Goal: Transaction & Acquisition: Purchase product/service

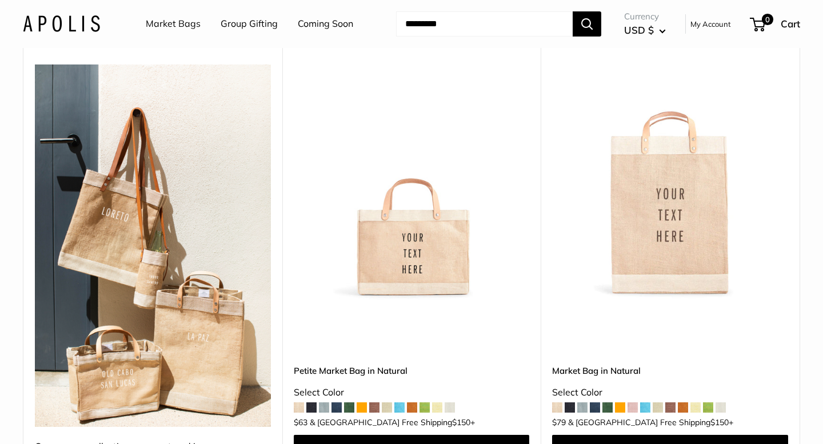
scroll to position [171, 0]
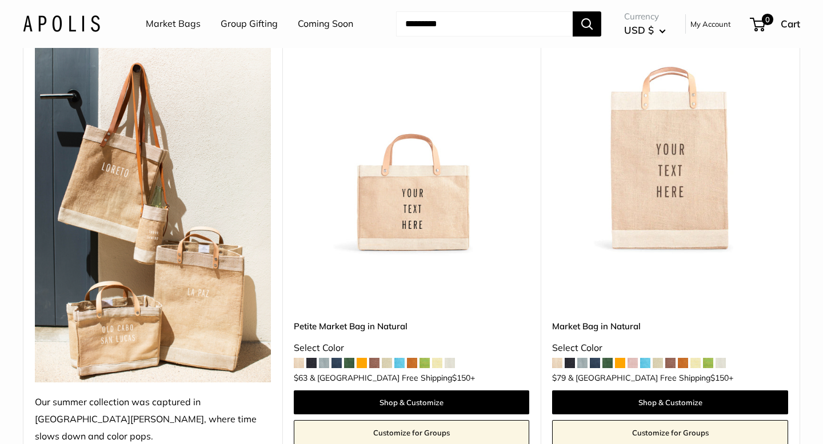
click at [175, 23] on link "Market Bags" at bounding box center [173, 23] width 55 height 17
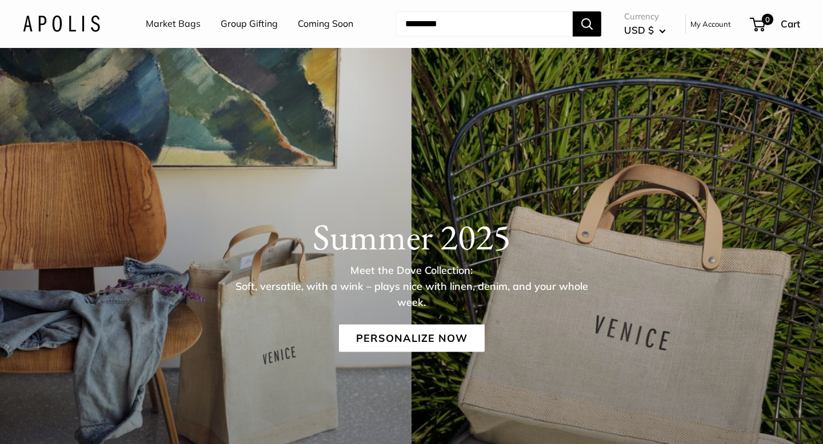
click at [319, 21] on link "Coming Soon" at bounding box center [325, 23] width 55 height 17
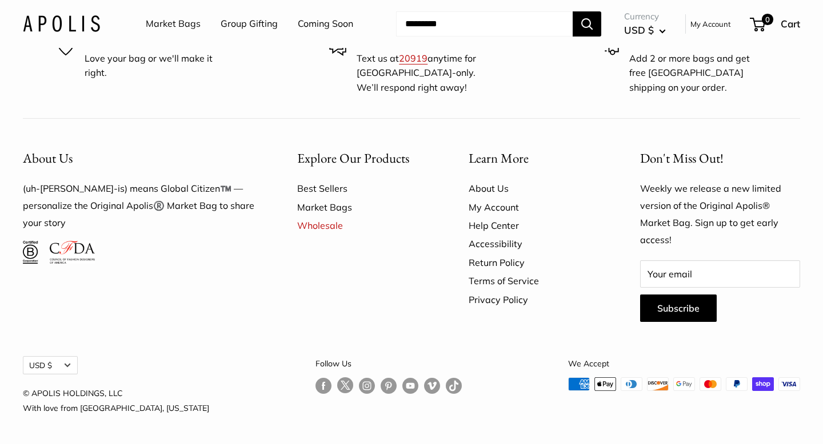
scroll to position [3235, 0]
click at [331, 235] on link "Wholesale" at bounding box center [362, 226] width 131 height 18
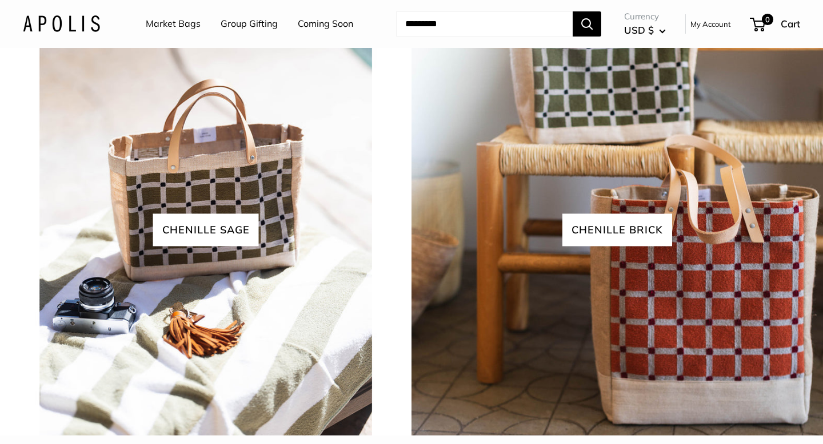
scroll to position [2083, 0]
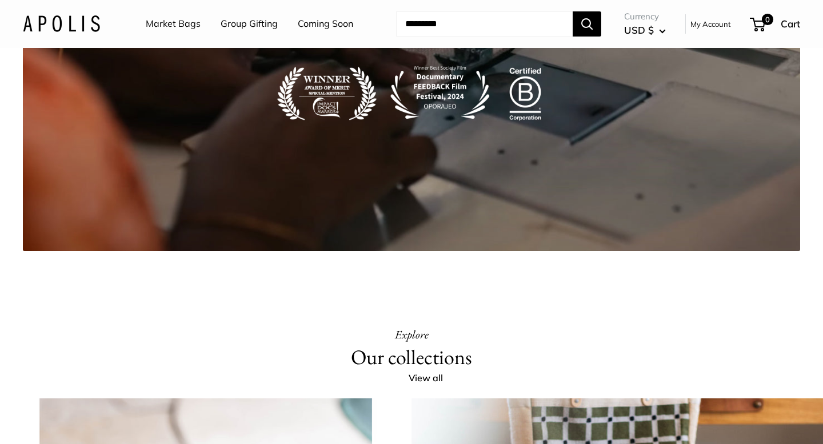
click at [312, 23] on link "Coming Soon" at bounding box center [325, 23] width 55 height 17
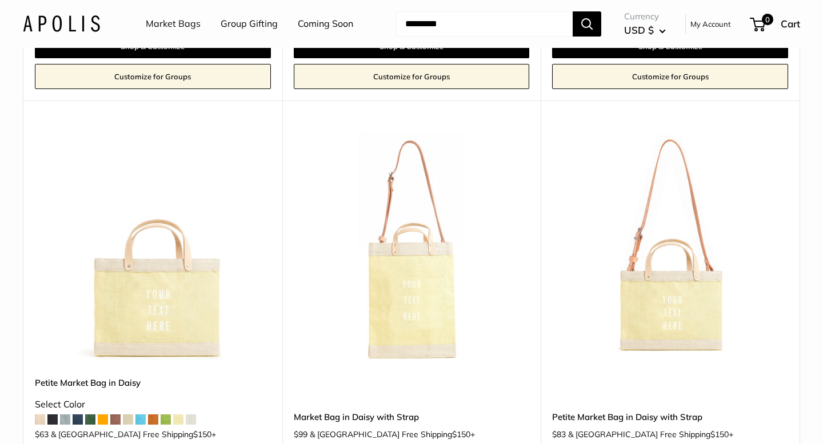
scroll to position [2647, 0]
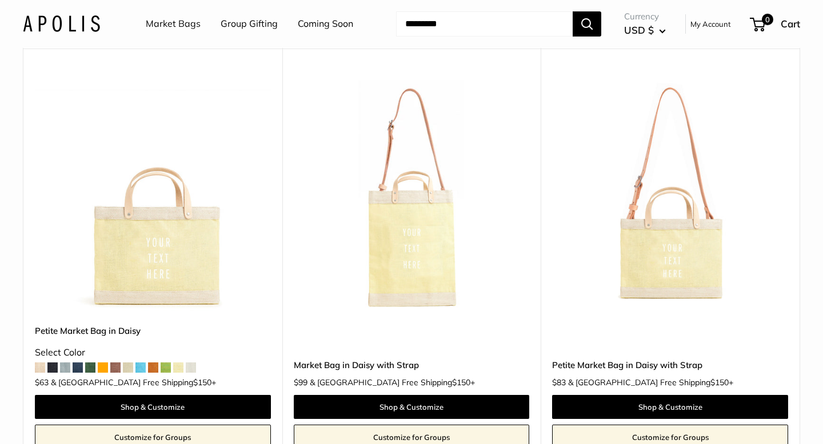
click at [674, 359] on link "Petite Market Bag in Daisy with Strap" at bounding box center [670, 365] width 236 height 13
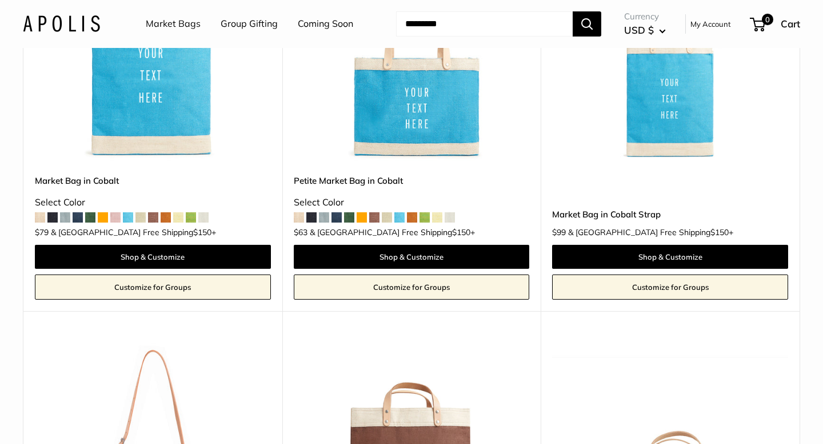
scroll to position [3514, 0]
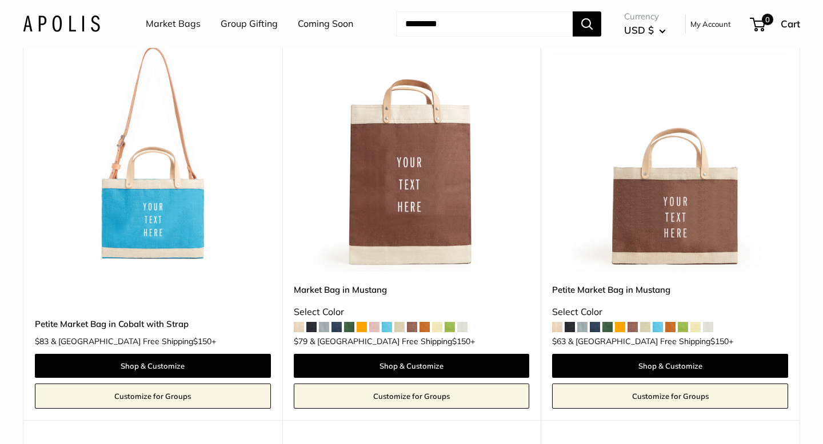
click at [595, 322] on span at bounding box center [595, 327] width 10 height 10
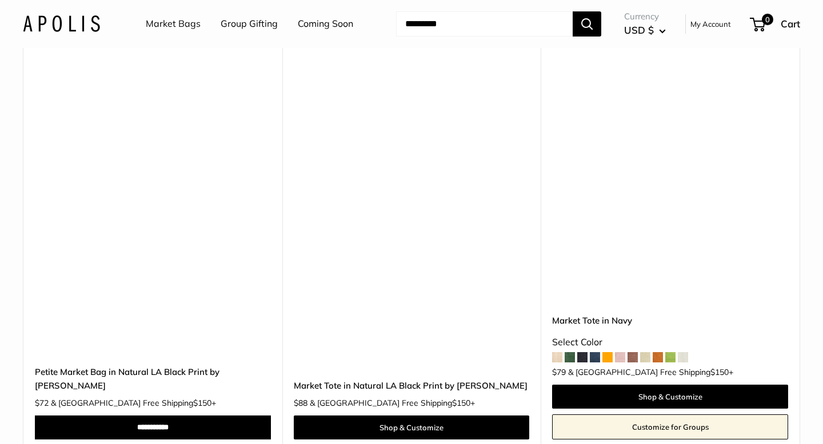
scroll to position [6386, 0]
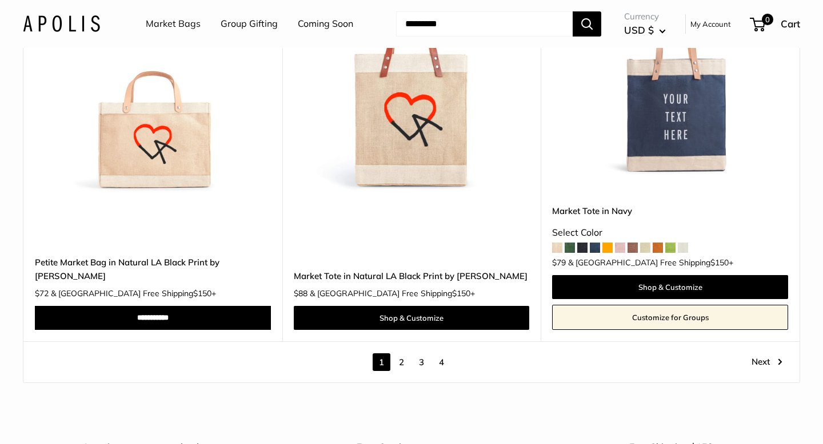
click at [398, 354] on link "2" at bounding box center [402, 363] width 18 height 18
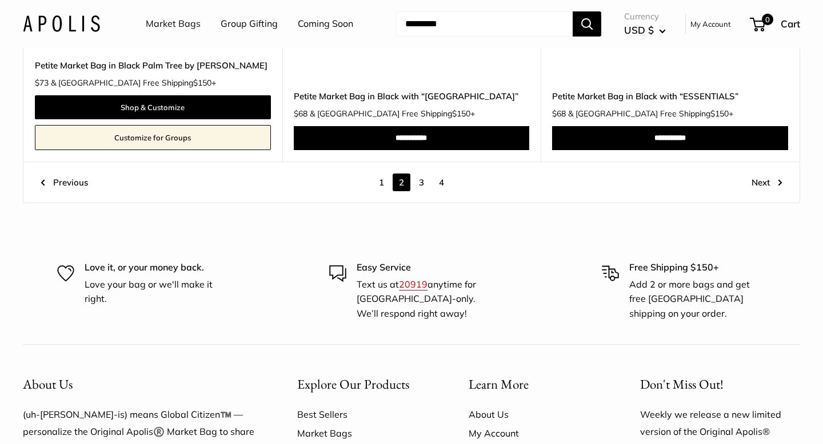
scroll to position [6273, 0]
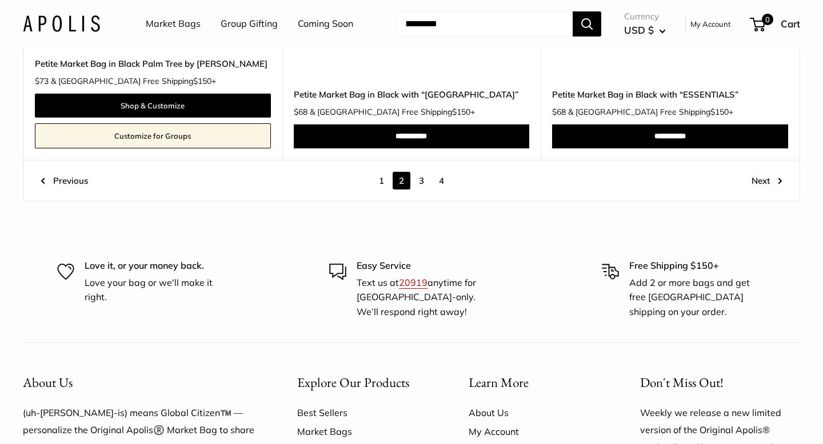
click at [423, 181] on link "3" at bounding box center [422, 181] width 18 height 18
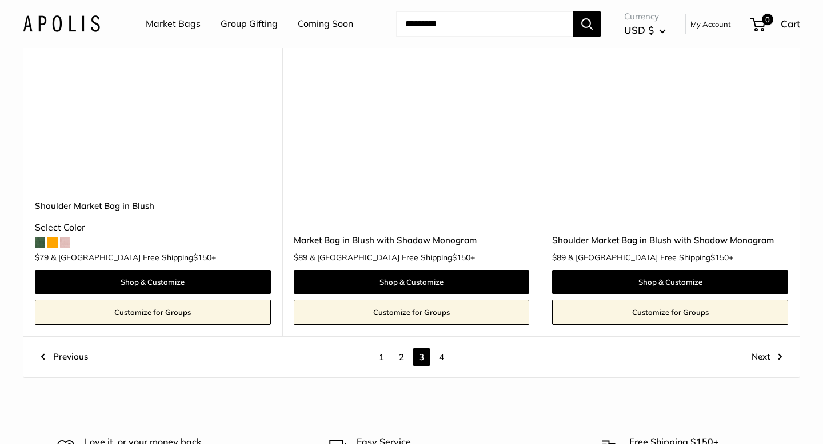
scroll to position [6222, 0]
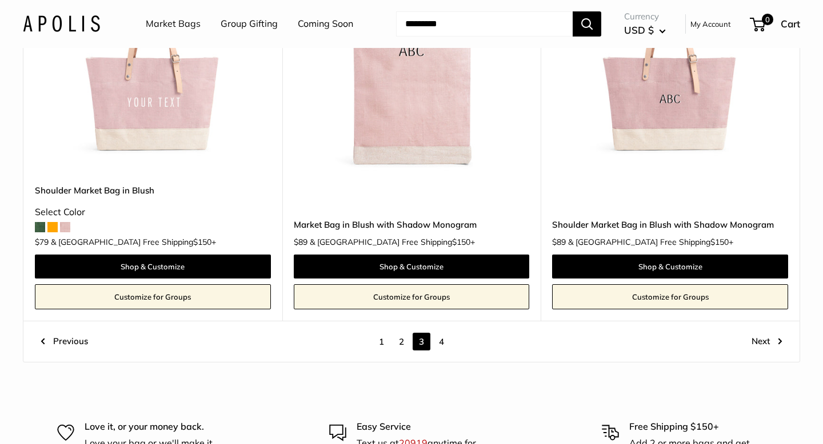
click at [441, 333] on link "4" at bounding box center [441, 342] width 18 height 18
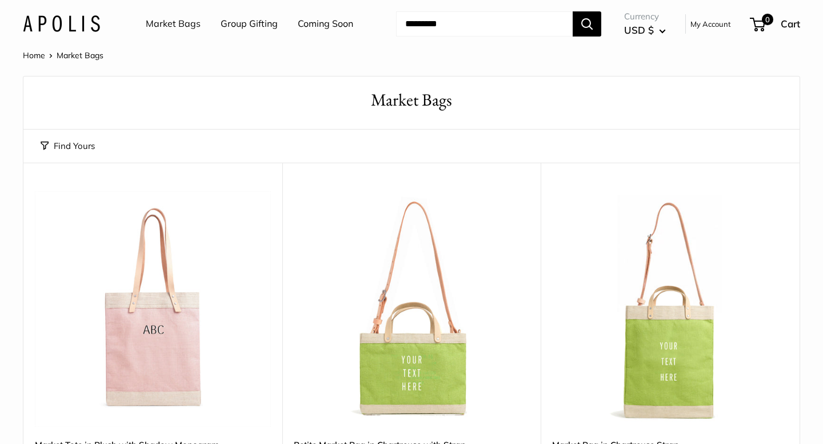
click at [262, 26] on link "Group Gifting" at bounding box center [249, 23] width 57 height 17
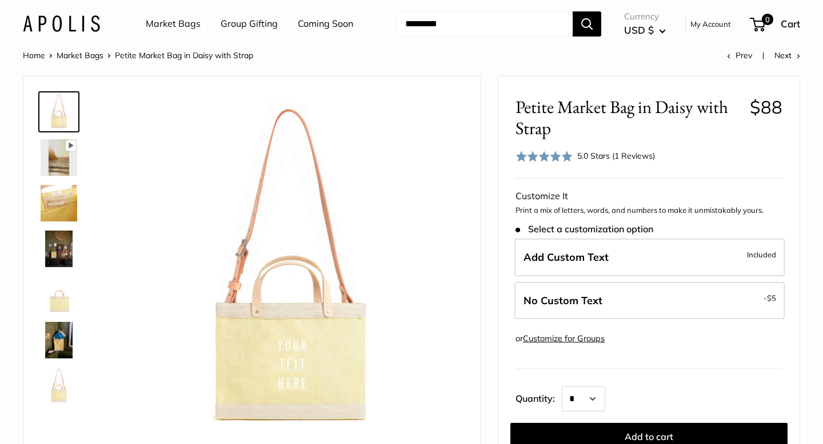
click at [59, 198] on img at bounding box center [59, 203] width 37 height 37
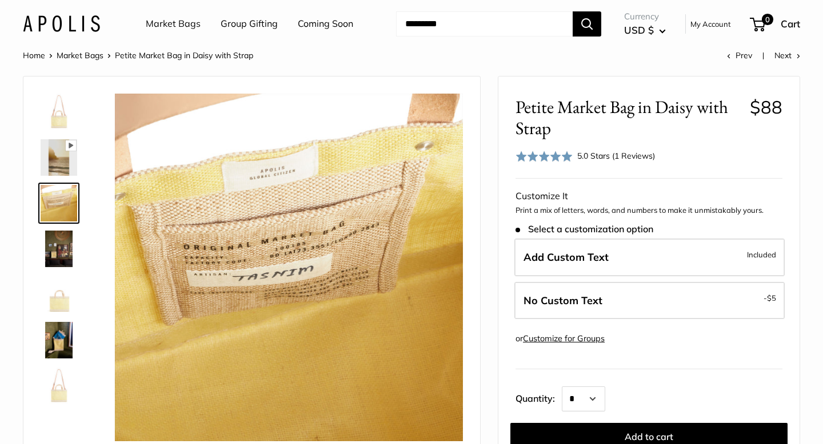
click at [64, 243] on img at bounding box center [59, 249] width 37 height 37
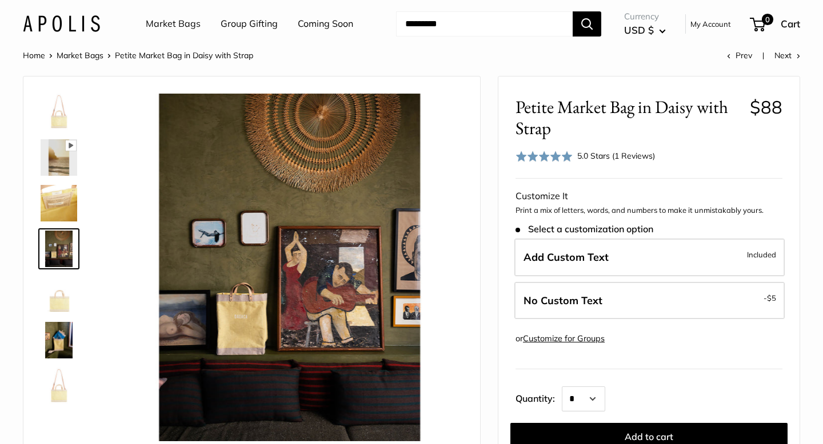
click at [63, 293] on img at bounding box center [59, 295] width 37 height 37
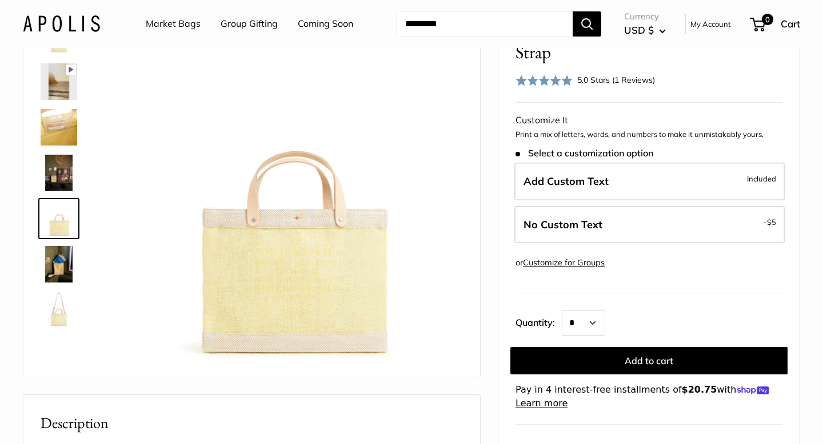
scroll to position [96, 0]
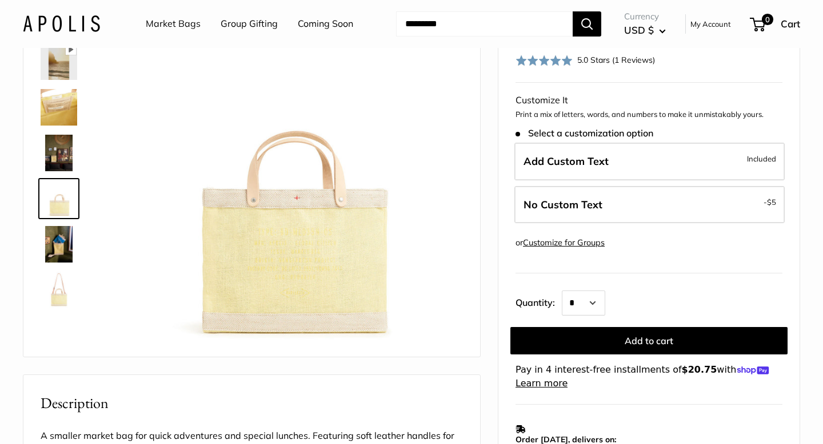
click at [58, 253] on img at bounding box center [59, 244] width 37 height 37
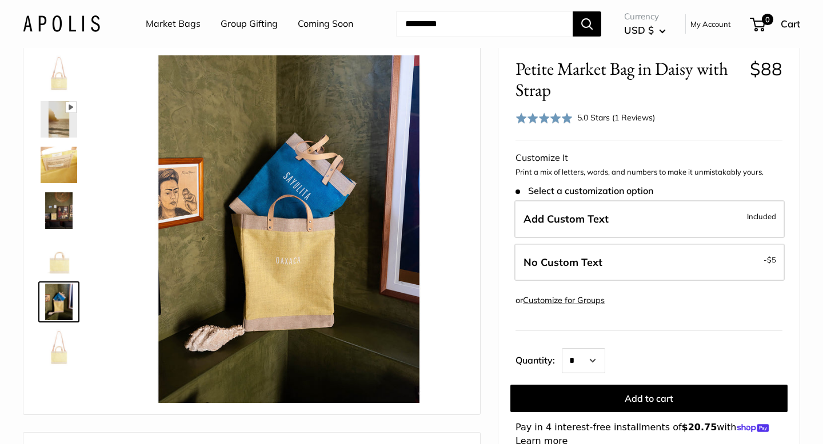
scroll to position [18, 0]
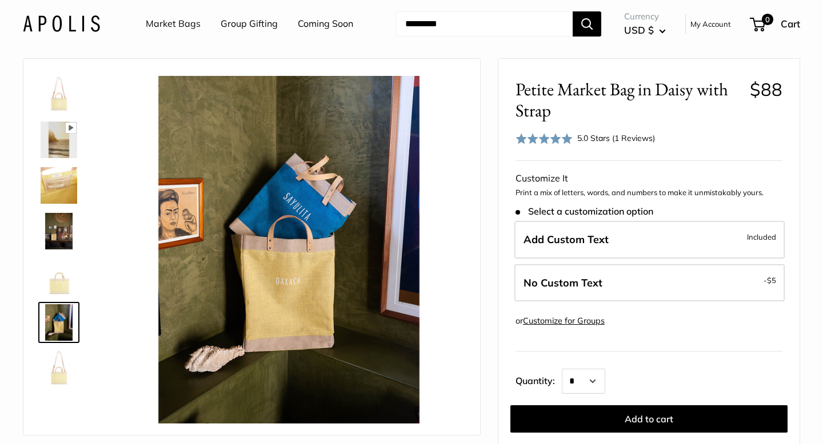
click at [65, 145] on img at bounding box center [59, 140] width 37 height 37
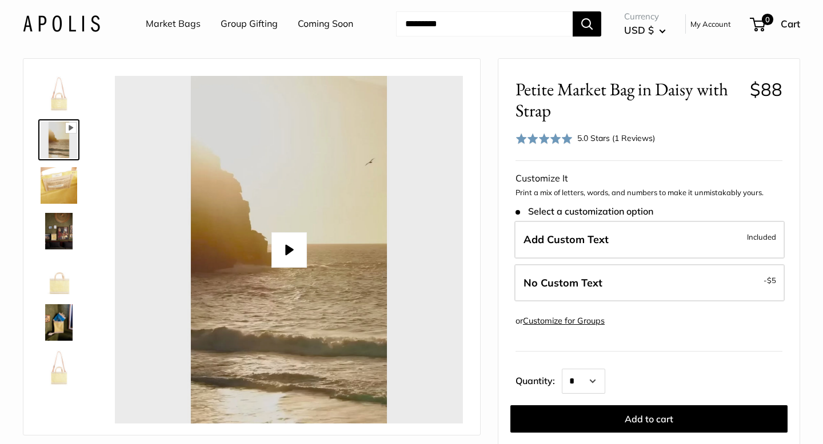
click at [265, 255] on div at bounding box center [289, 250] width 348 height 348
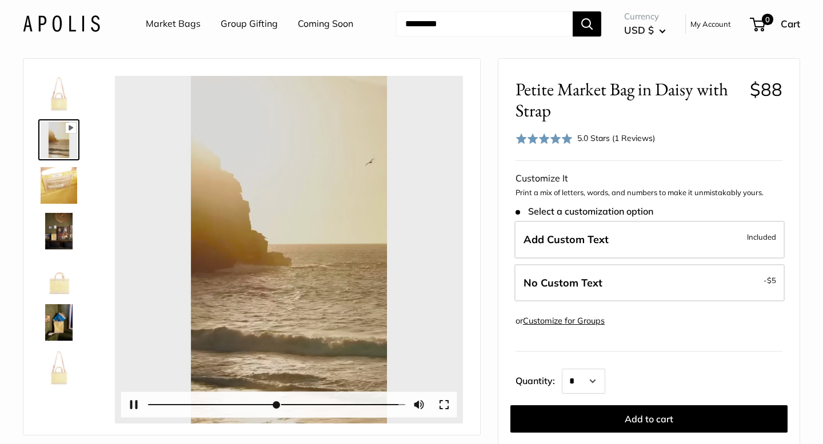
type input "*"
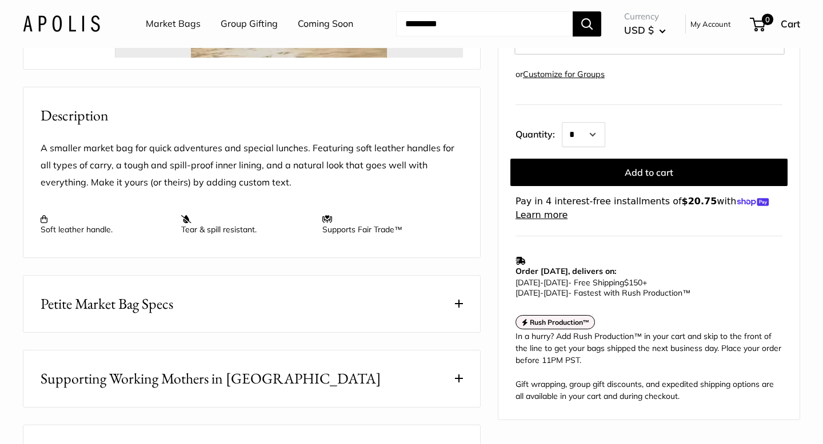
scroll to position [479, 0]
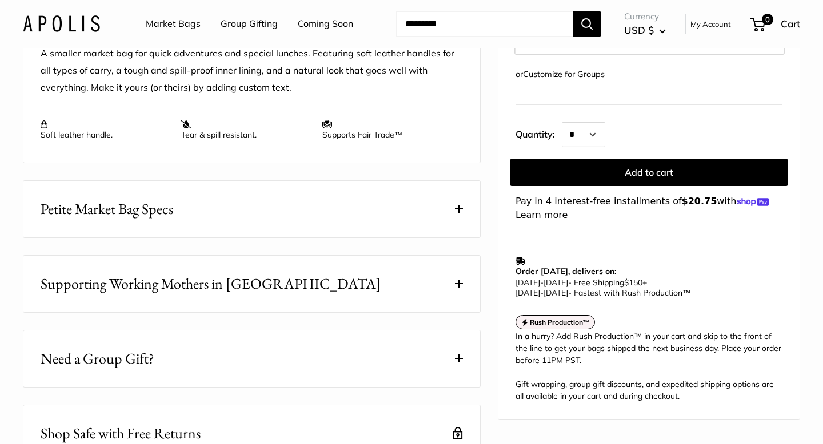
click at [201, 211] on button "Petite Market Bag Specs" at bounding box center [251, 209] width 456 height 57
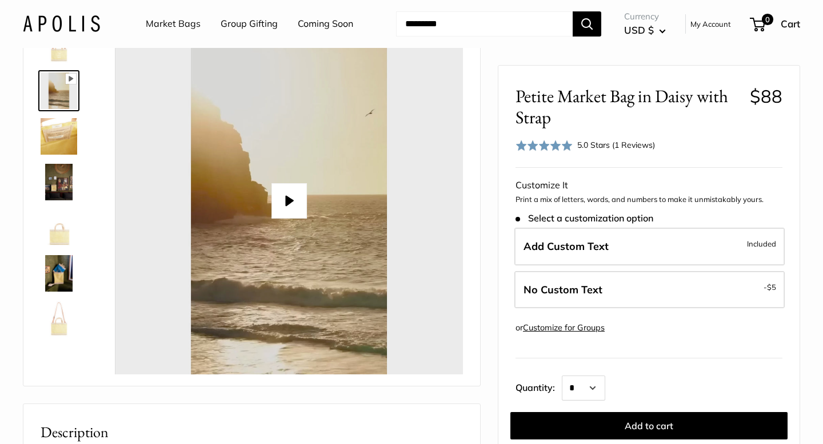
scroll to position [0, 0]
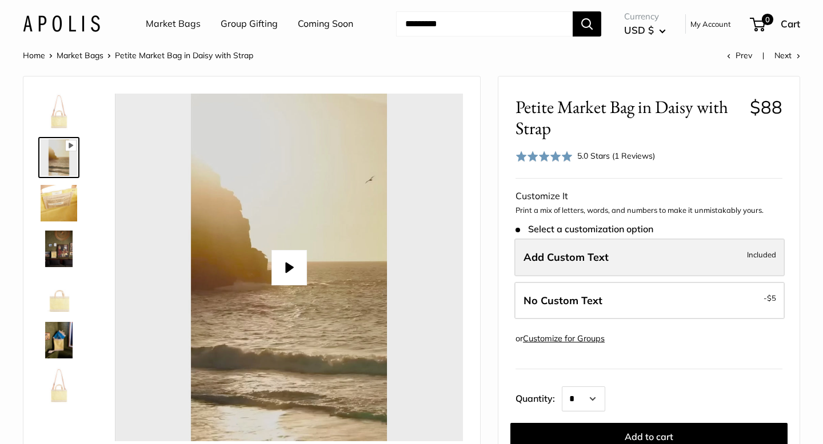
click at [560, 266] on label "Add Custom Text Included" at bounding box center [649, 258] width 270 height 38
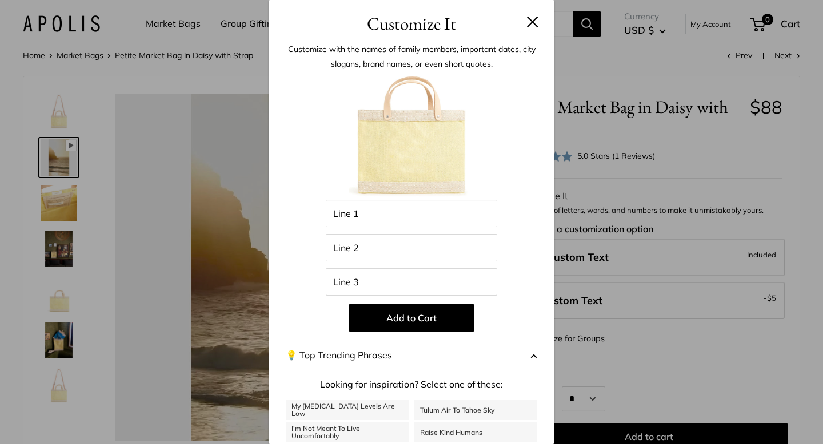
click at [439, 194] on img at bounding box center [412, 137] width 126 height 126
click at [435, 201] on input "Line 1" at bounding box center [411, 213] width 171 height 27
click at [532, 21] on button at bounding box center [532, 21] width 11 height 11
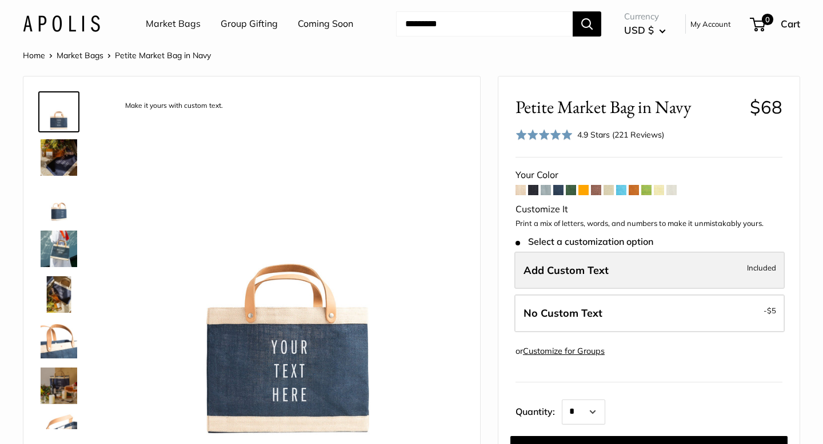
click at [583, 264] on span "Add Custom Text" at bounding box center [565, 270] width 85 height 13
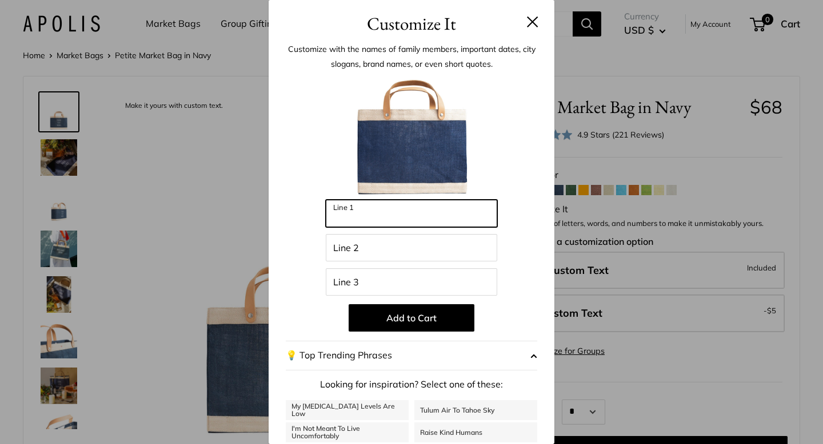
click at [410, 209] on input "Line 1" at bounding box center [411, 213] width 171 height 27
type input "***"
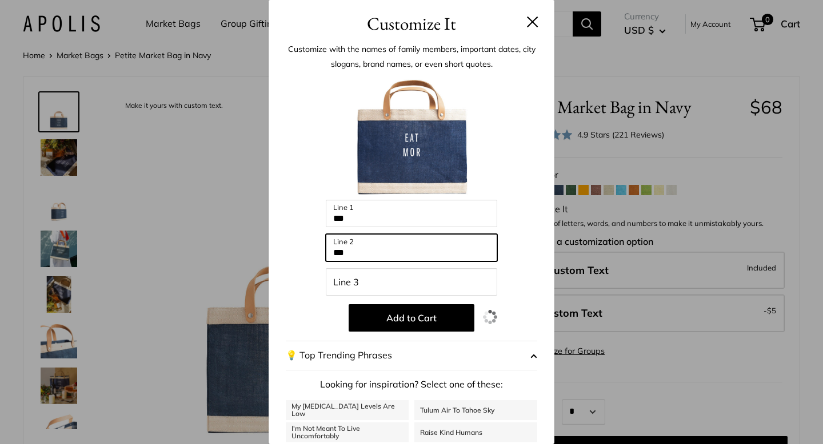
type input "***"
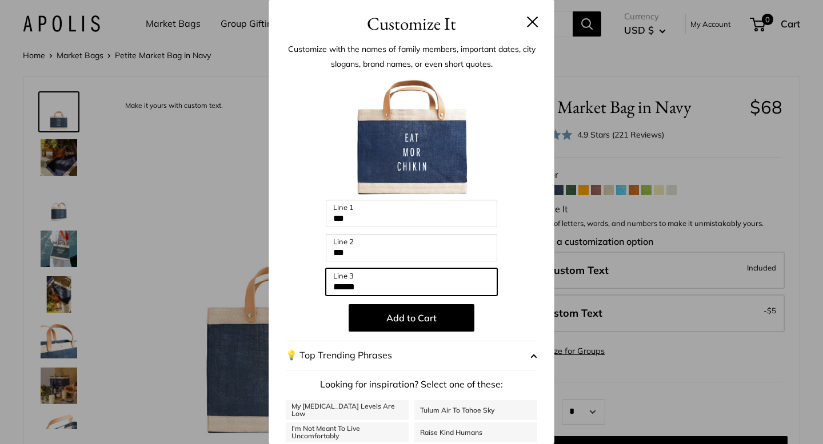
type input "******"
click at [536, 17] on button at bounding box center [532, 21] width 11 height 11
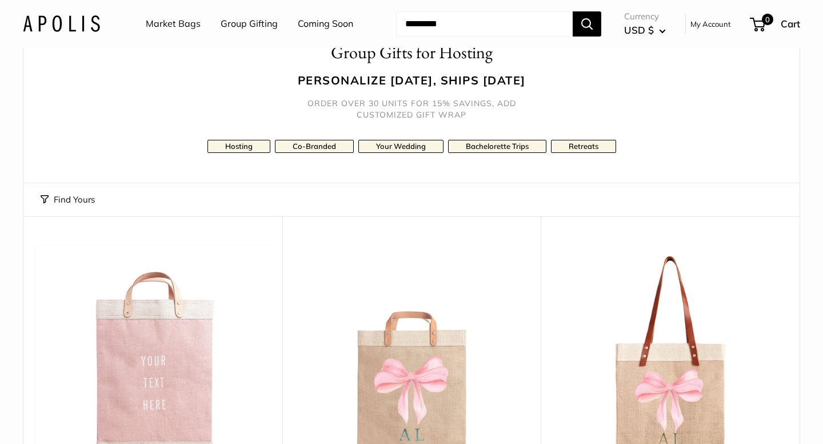
scroll to position [87, 0]
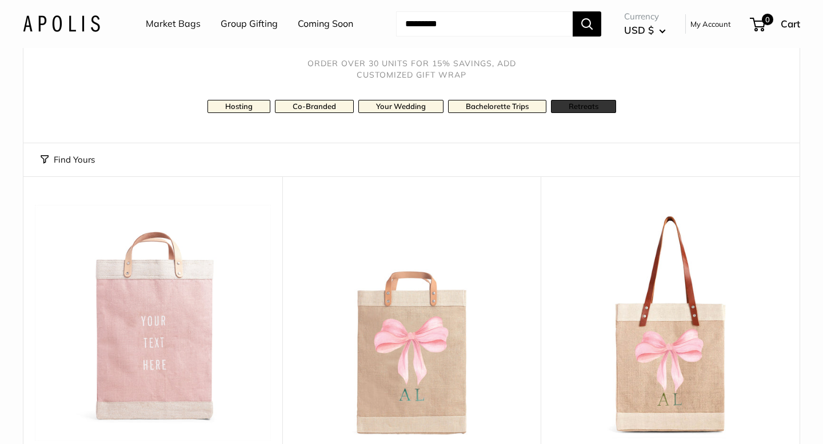
click at [587, 107] on link "Retreats" at bounding box center [583, 106] width 65 height 13
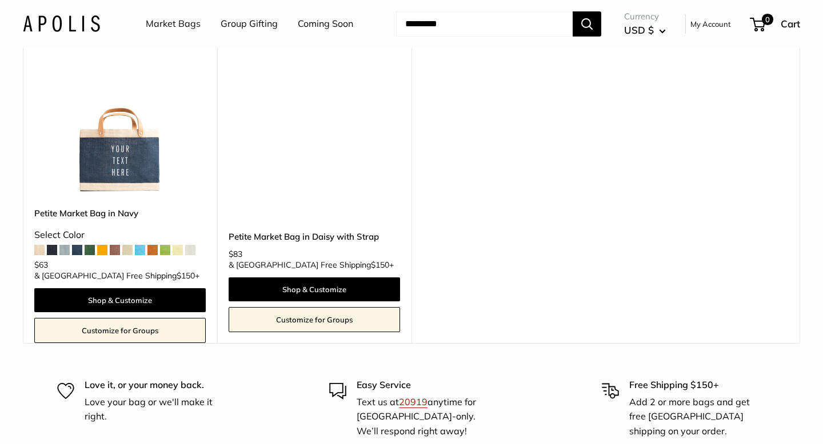
scroll to position [6744, 0]
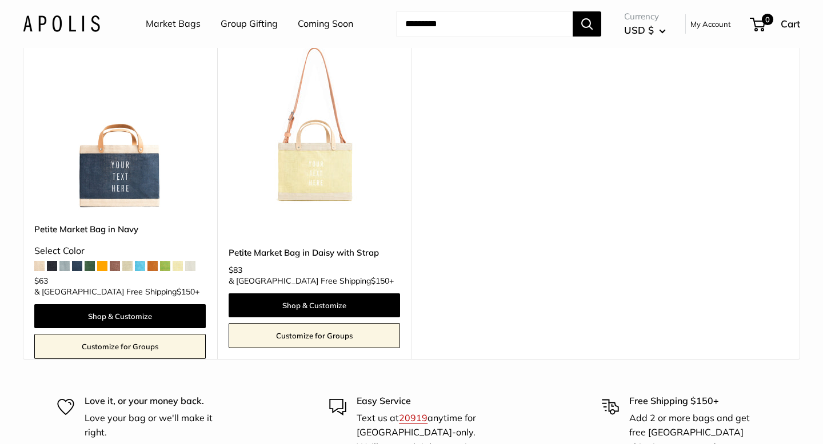
click at [0, 0] on img at bounding box center [0, 0] width 0 height 0
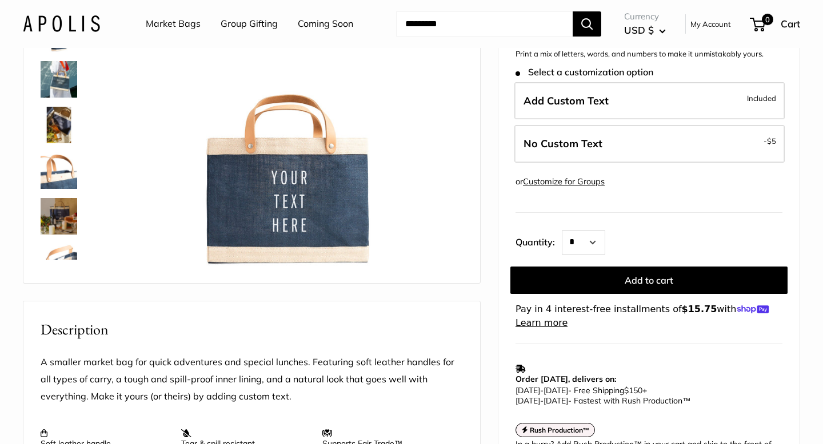
scroll to position [171, 0]
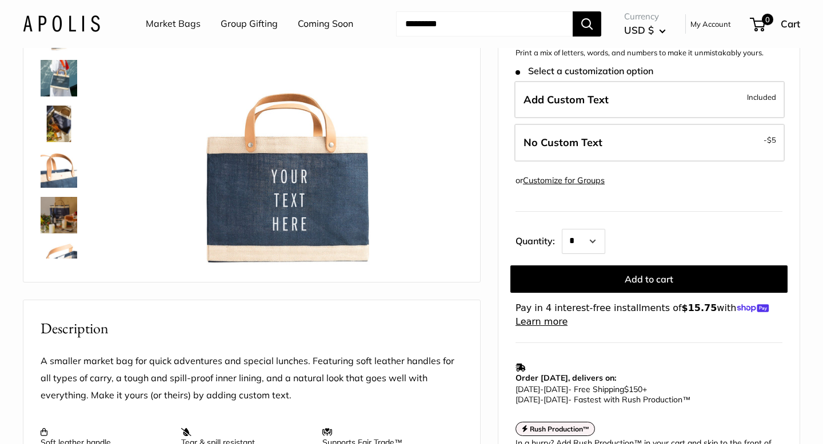
click at [565, 180] on link "Customize for Groups" at bounding box center [564, 180] width 82 height 10
click at [48, 167] on img at bounding box center [59, 169] width 37 height 37
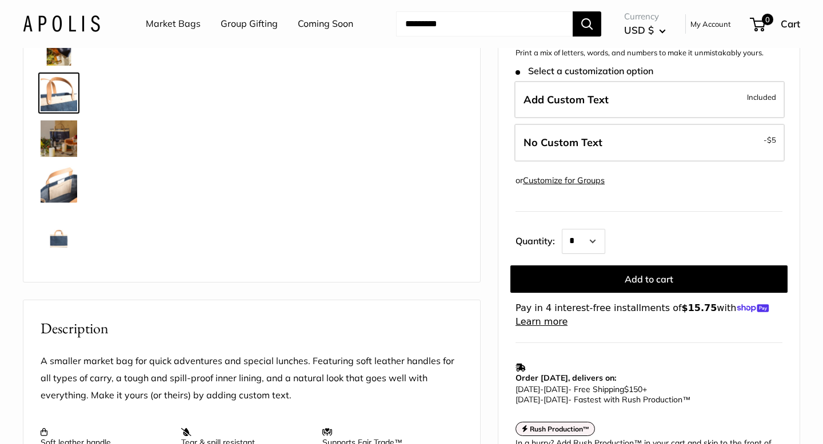
scroll to position [81, 0]
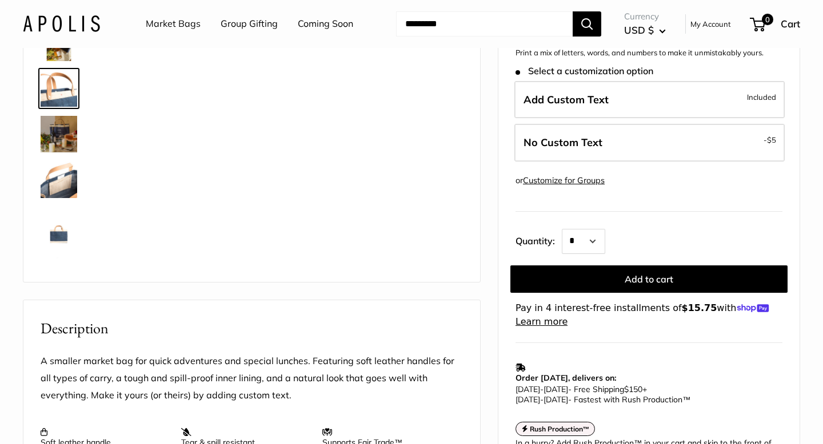
click at [61, 134] on img at bounding box center [59, 134] width 37 height 37
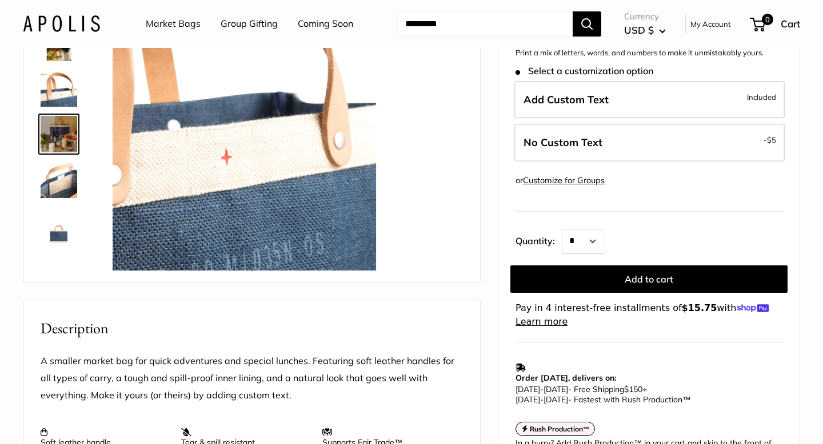
scroll to position [127, 0]
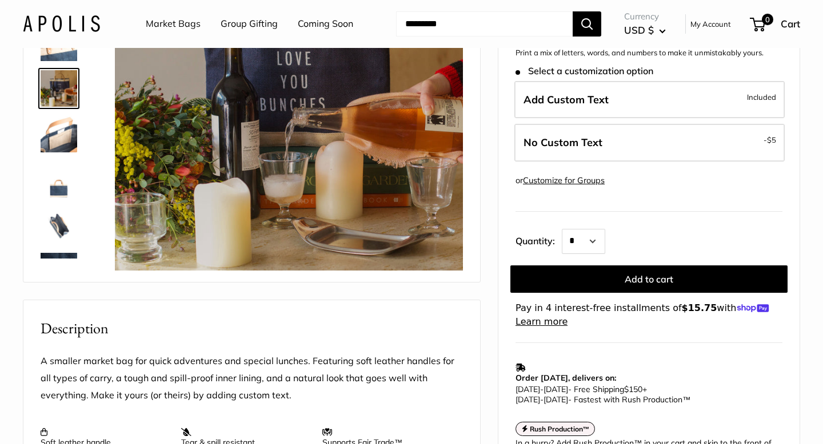
click at [61, 150] on img at bounding box center [59, 134] width 37 height 37
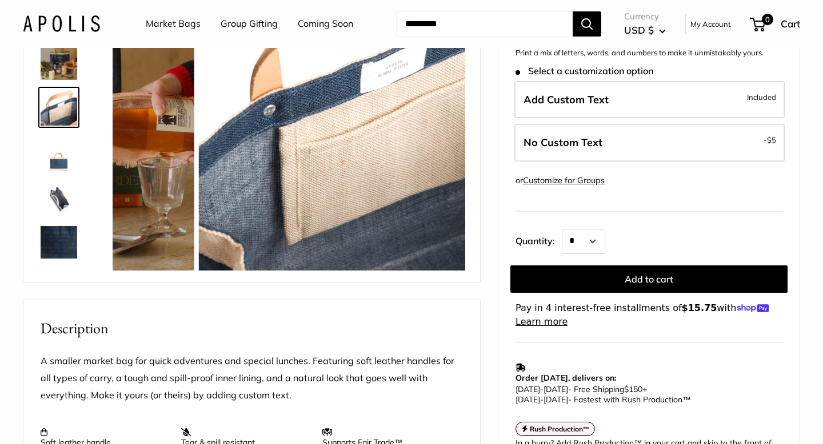
scroll to position [173, 0]
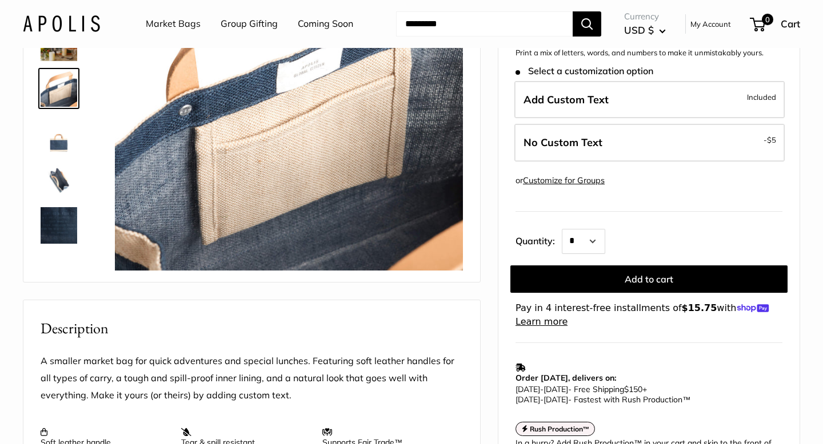
click at [61, 148] on img at bounding box center [59, 134] width 37 height 37
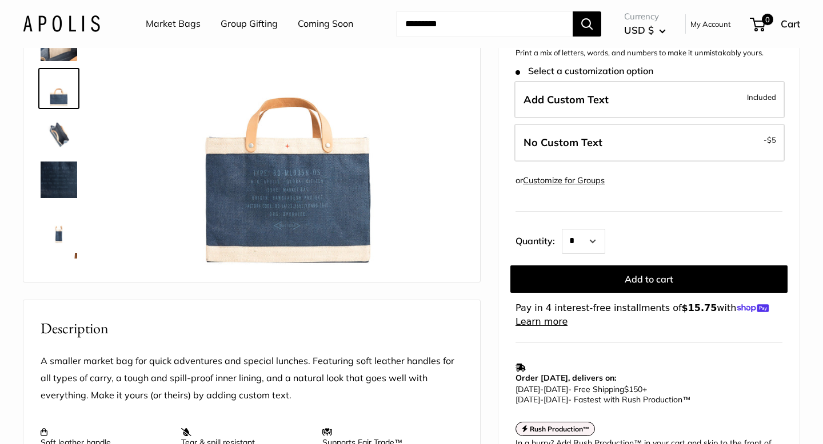
click at [61, 139] on img at bounding box center [59, 134] width 37 height 37
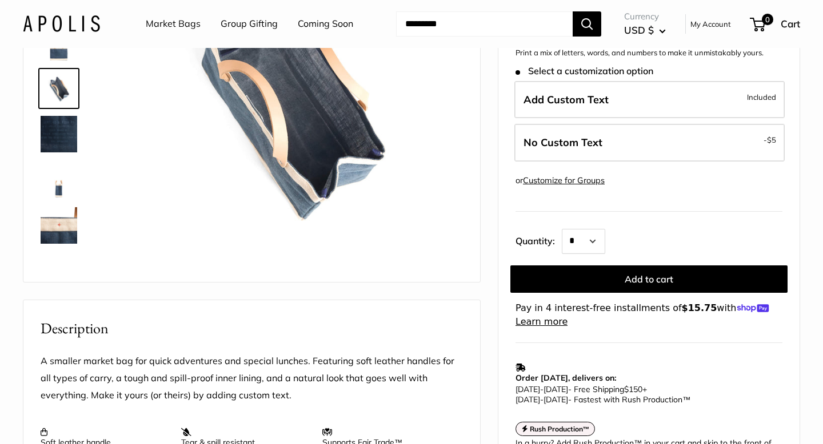
scroll to position [302, 0]
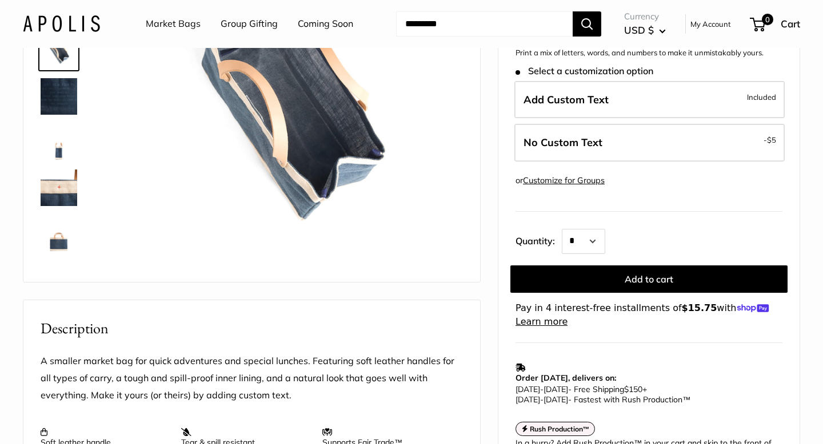
click at [59, 150] on img at bounding box center [59, 142] width 37 height 37
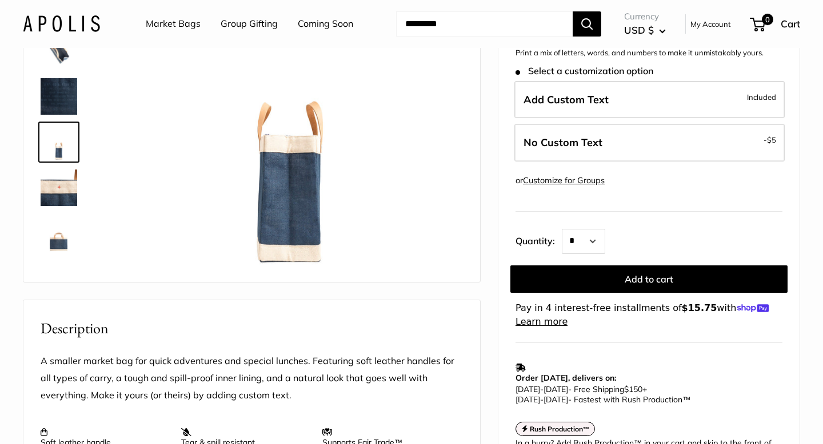
click at [59, 183] on img at bounding box center [59, 188] width 37 height 37
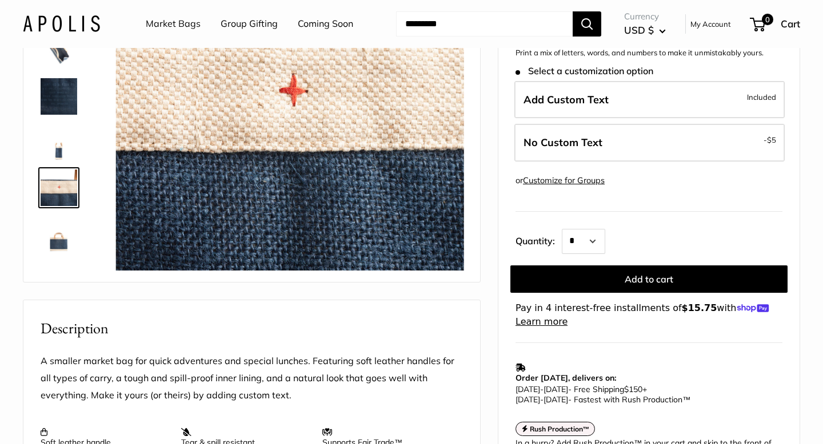
click at [63, 216] on img at bounding box center [59, 233] width 37 height 37
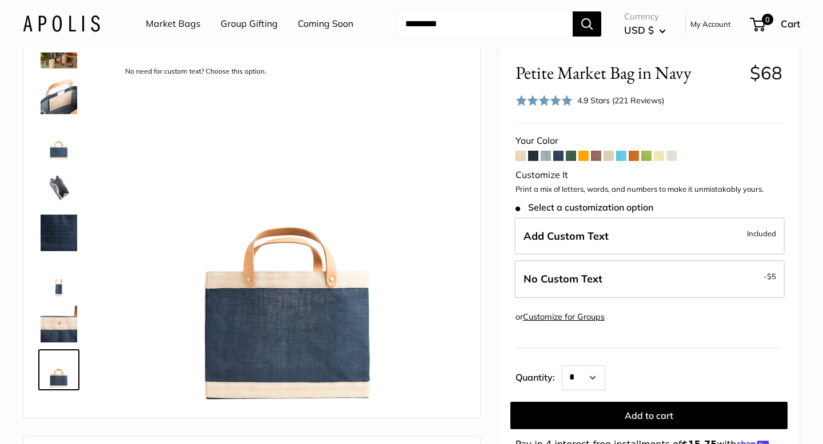
scroll to position [25, 0]
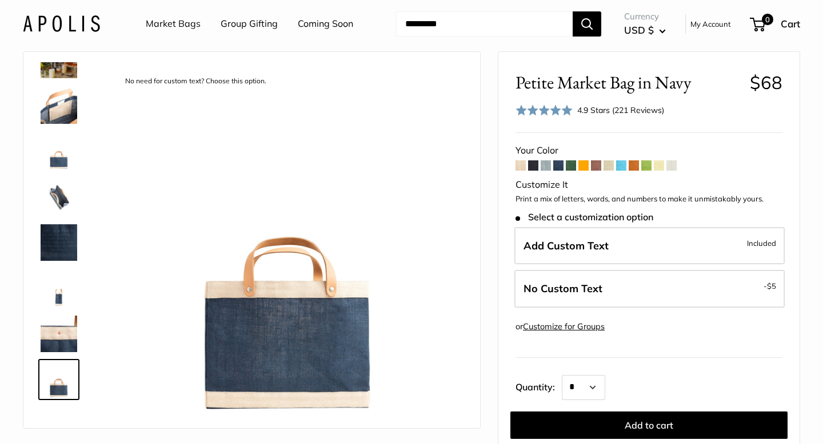
click at [601, 218] on span "Select a customization option" at bounding box center [584, 217] width 138 height 11
click at [543, 167] on span at bounding box center [545, 166] width 10 height 10
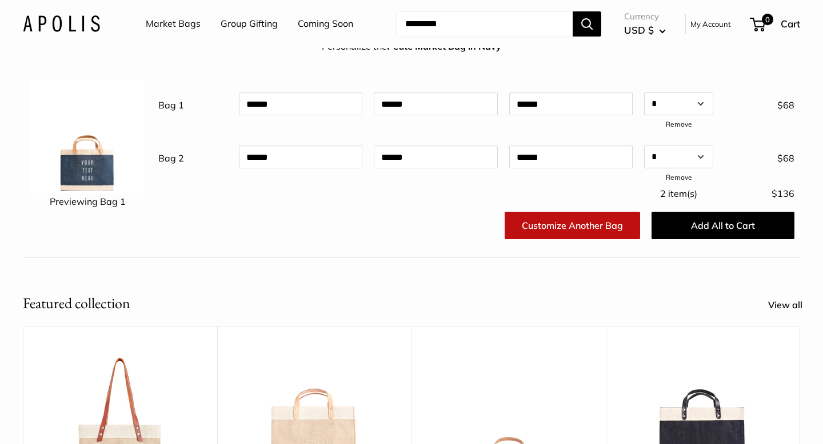
scroll to position [74, 0]
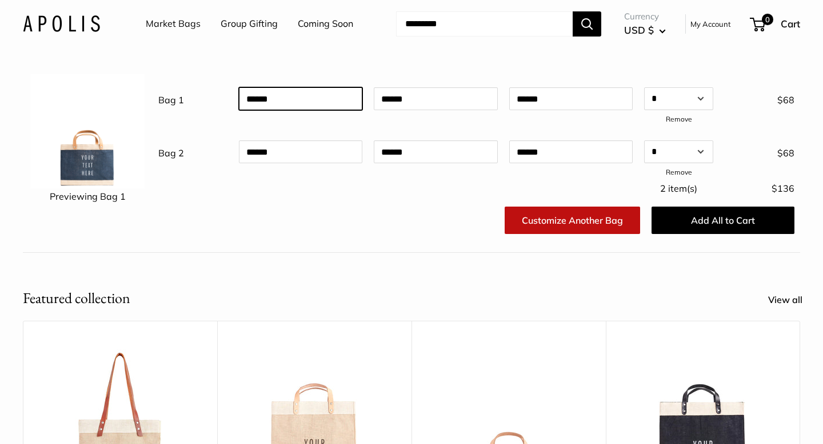
click at [276, 103] on input "text" at bounding box center [300, 98] width 123 height 23
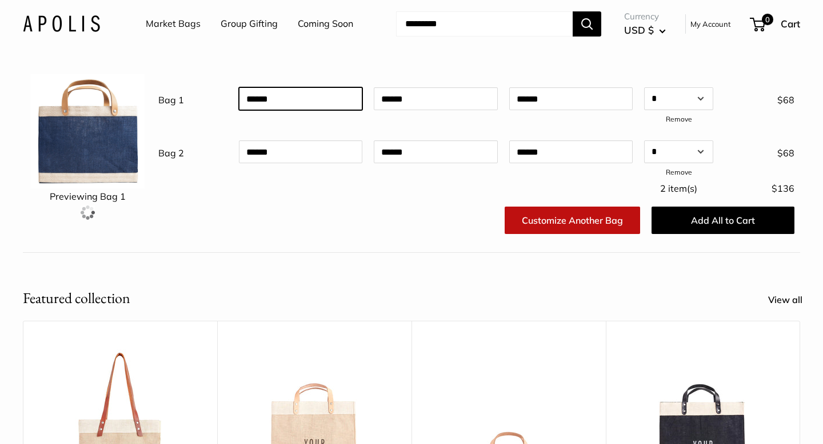
click at [276, 103] on input "text" at bounding box center [300, 98] width 123 height 23
click at [250, 100] on input "text" at bounding box center [300, 98] width 123 height 23
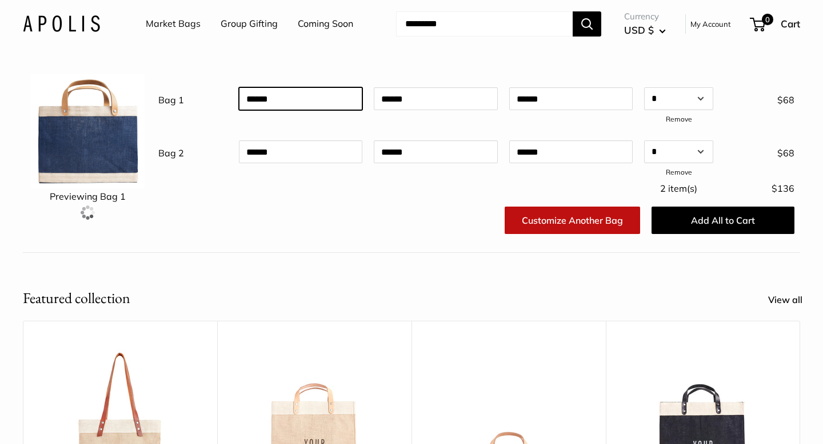
click at [250, 100] on input "text" at bounding box center [300, 98] width 123 height 23
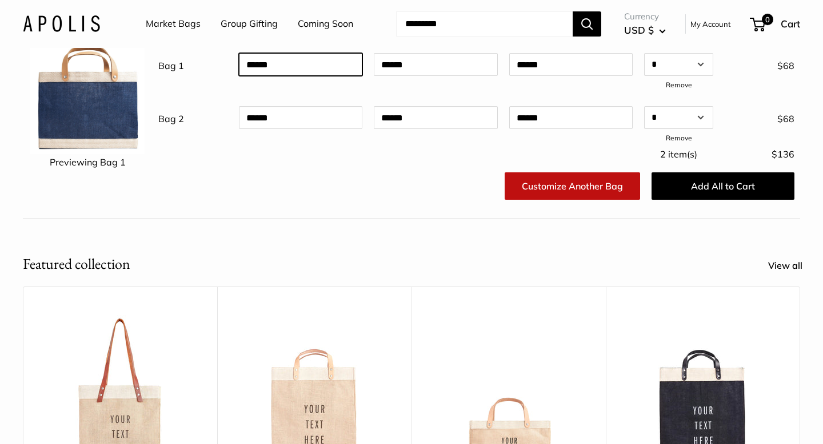
scroll to position [0, 0]
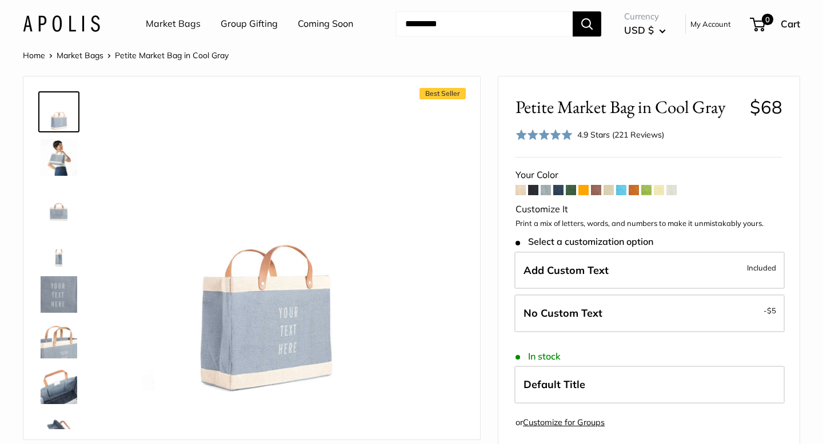
click at [532, 192] on span at bounding box center [533, 190] width 10 height 10
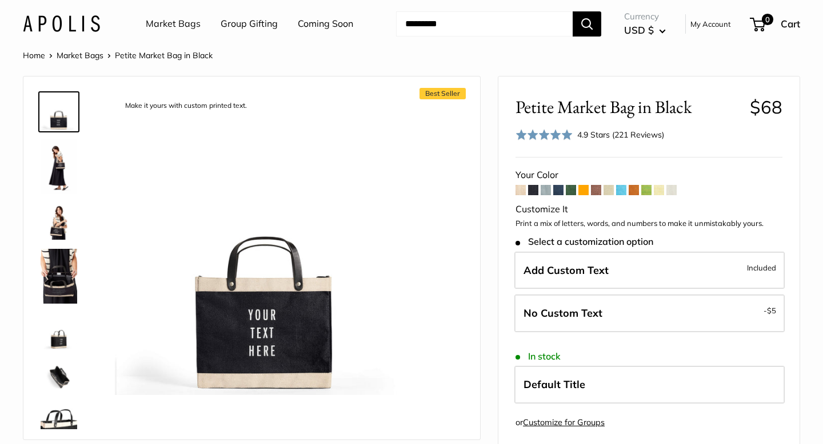
click at [559, 190] on span at bounding box center [558, 190] width 10 height 10
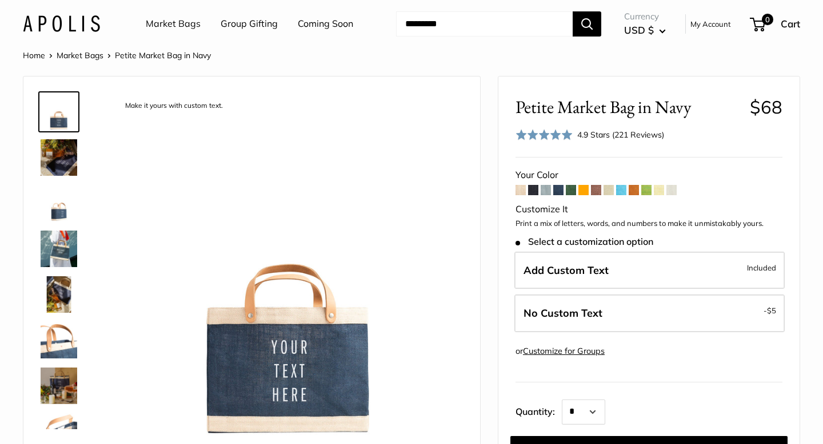
click at [570, 190] on span at bounding box center [571, 190] width 10 height 10
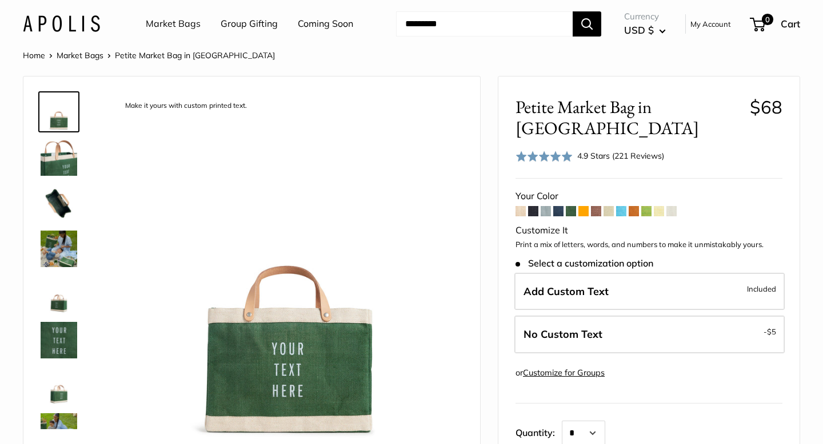
click at [584, 206] on span at bounding box center [583, 211] width 10 height 10
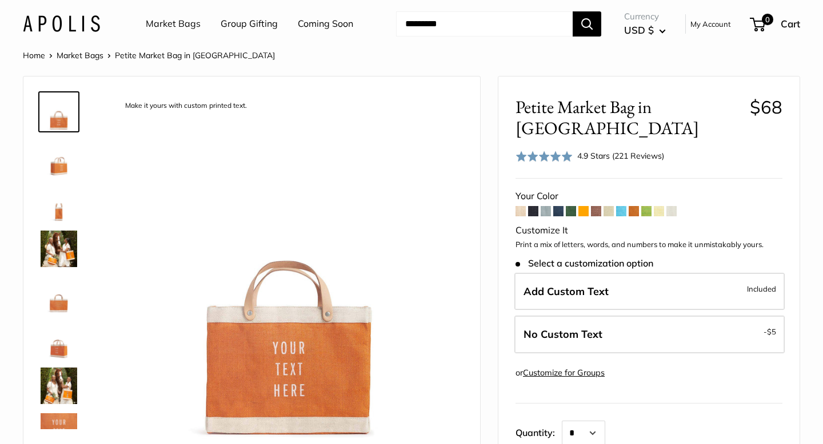
click at [596, 206] on span at bounding box center [596, 211] width 10 height 10
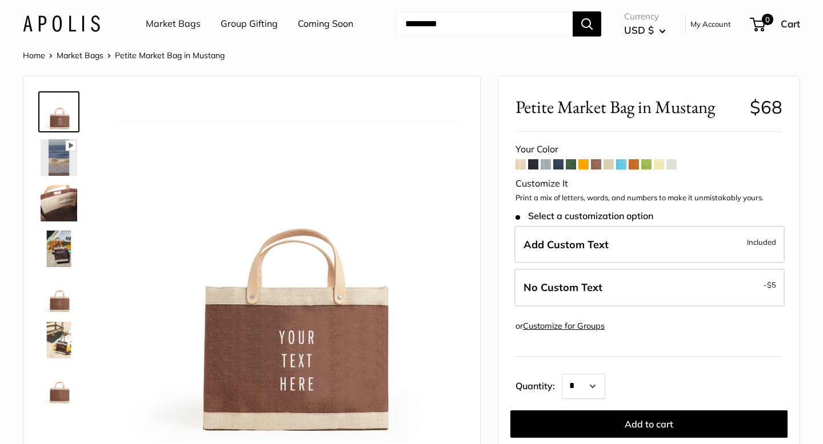
click at [606, 165] on span at bounding box center [608, 164] width 10 height 10
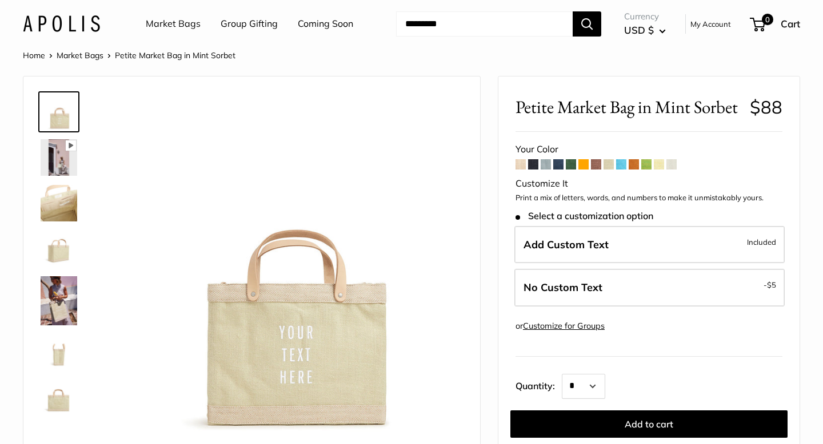
click at [621, 166] on span at bounding box center [621, 164] width 10 height 10
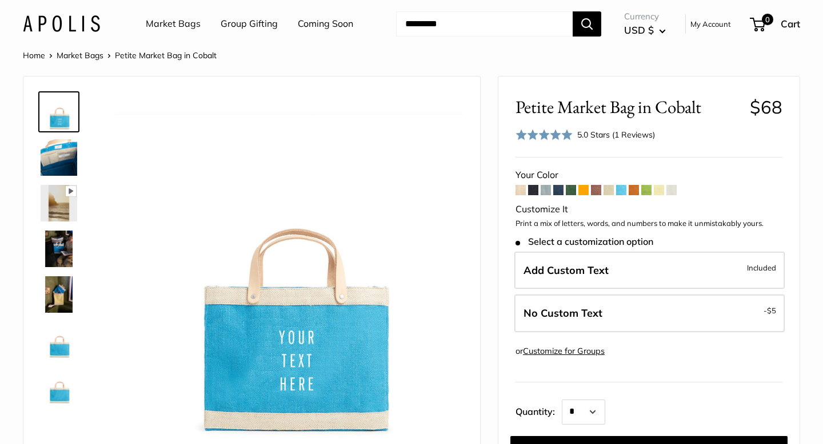
click at [635, 189] on span at bounding box center [633, 190] width 10 height 10
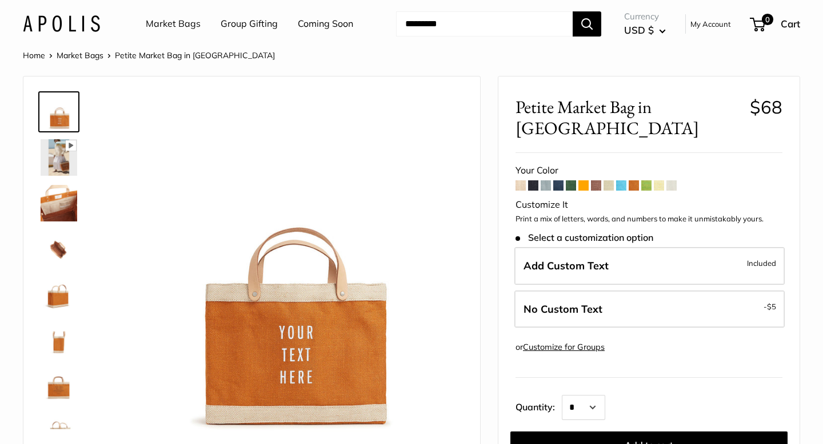
click at [648, 181] on span at bounding box center [646, 186] width 10 height 10
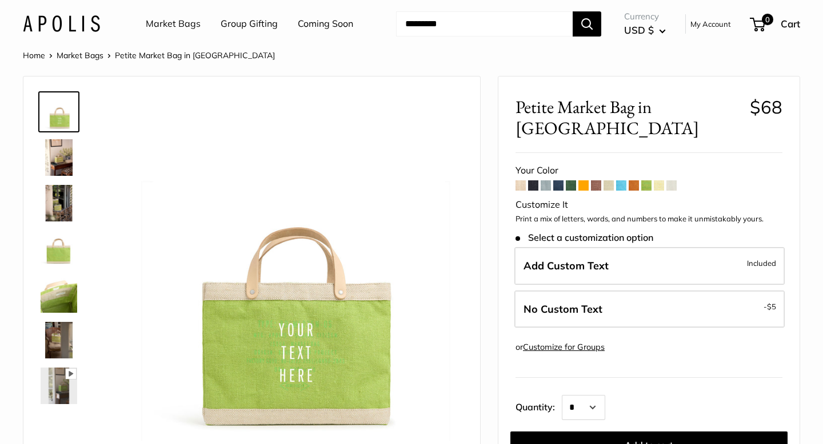
click at [659, 181] on span at bounding box center [659, 186] width 10 height 10
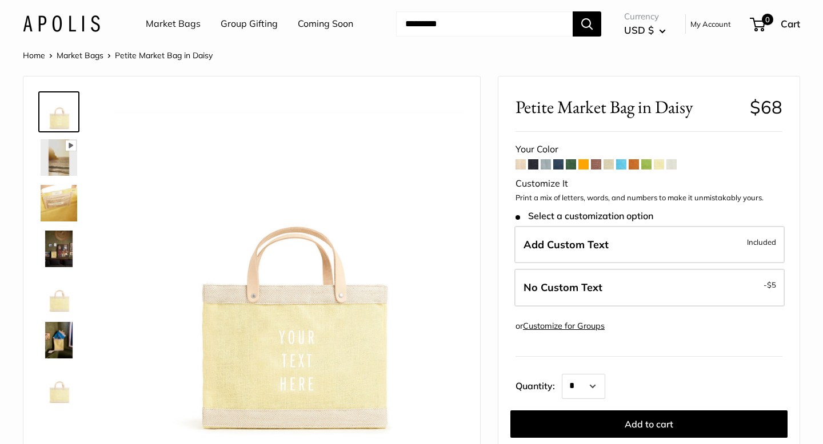
click at [670, 165] on span at bounding box center [671, 164] width 10 height 10
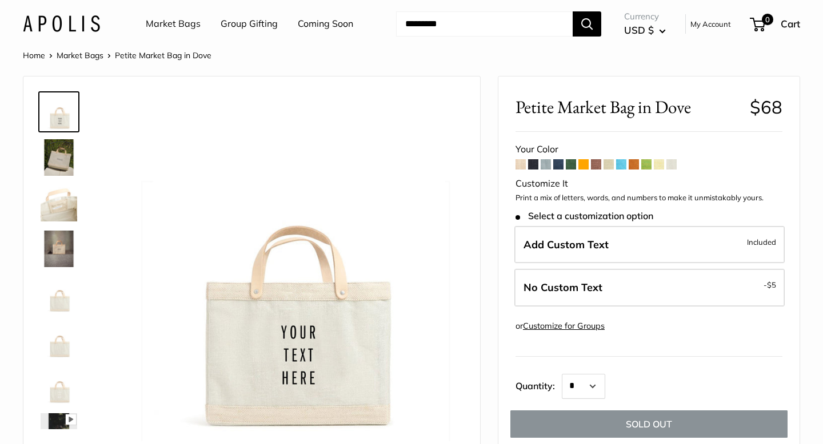
scroll to position [21, 0]
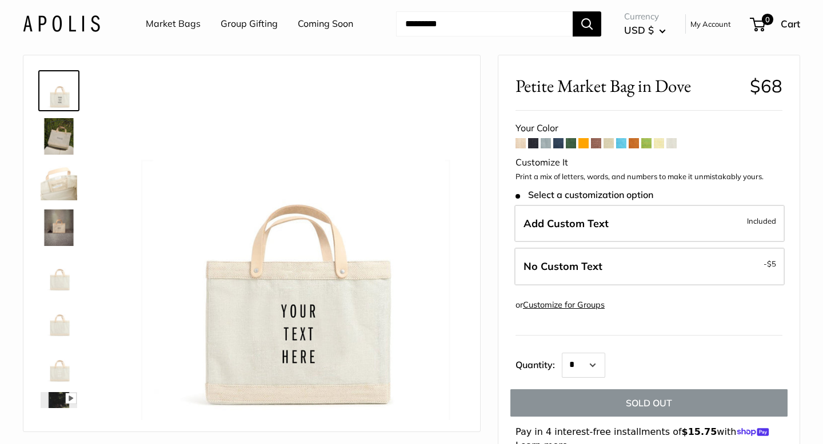
click at [521, 143] on span at bounding box center [520, 143] width 10 height 10
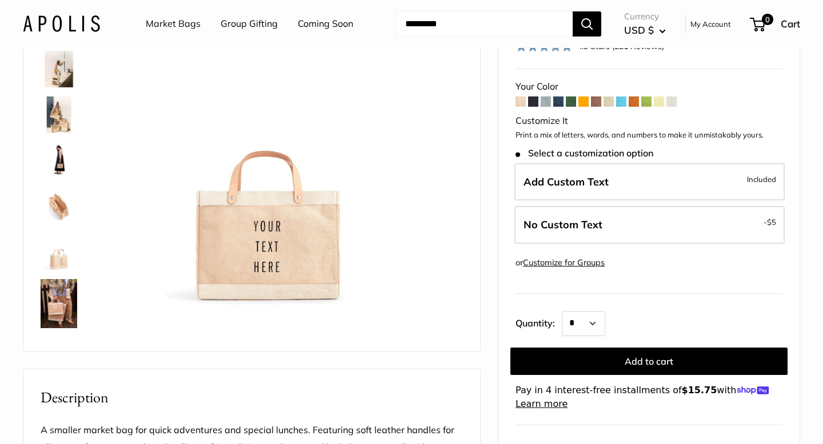
scroll to position [90, 0]
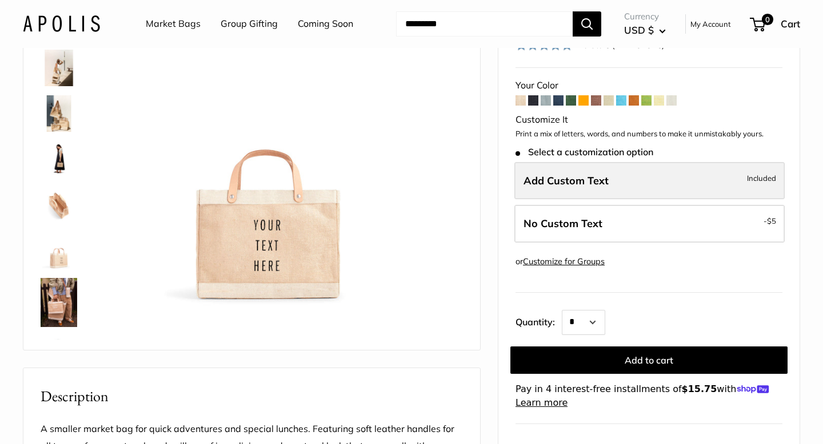
click at [590, 183] on span "Add Custom Text" at bounding box center [565, 180] width 85 height 13
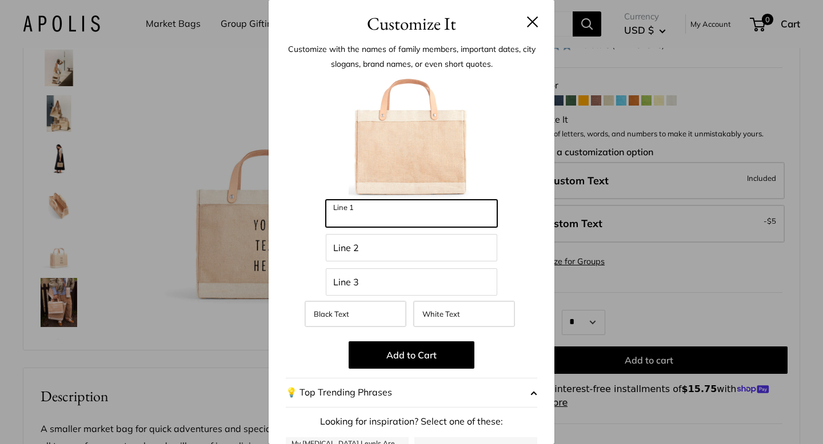
click at [428, 221] on input "Line 1" at bounding box center [411, 213] width 171 height 27
type input "****"
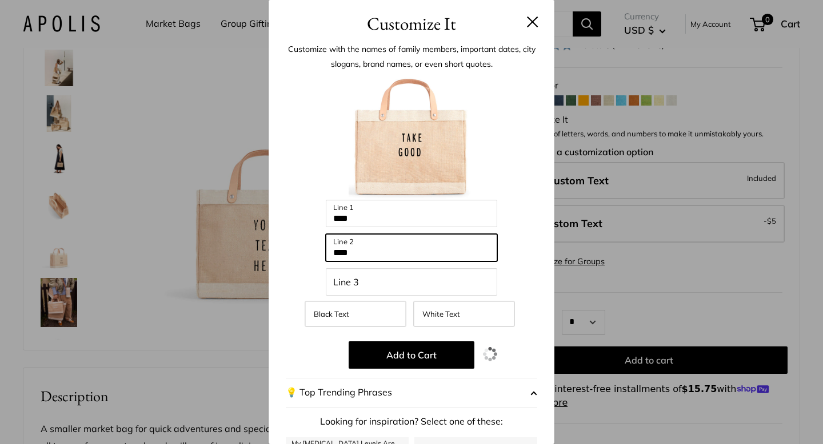
type input "****"
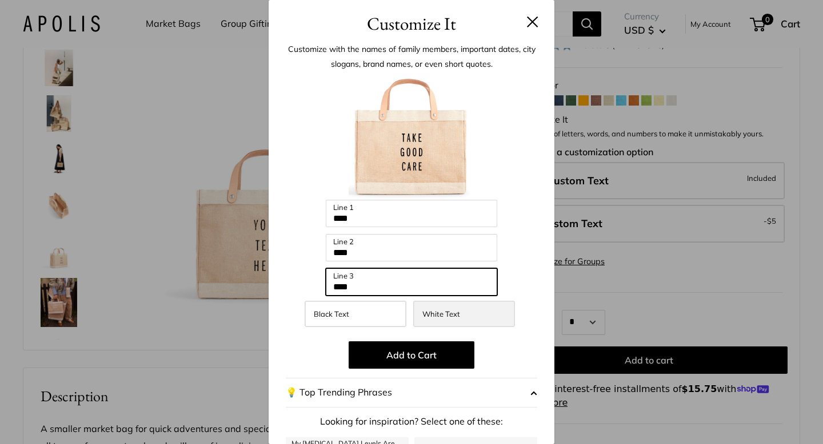
type input "****"
click at [431, 310] on span "White Text" at bounding box center [441, 314] width 38 height 9
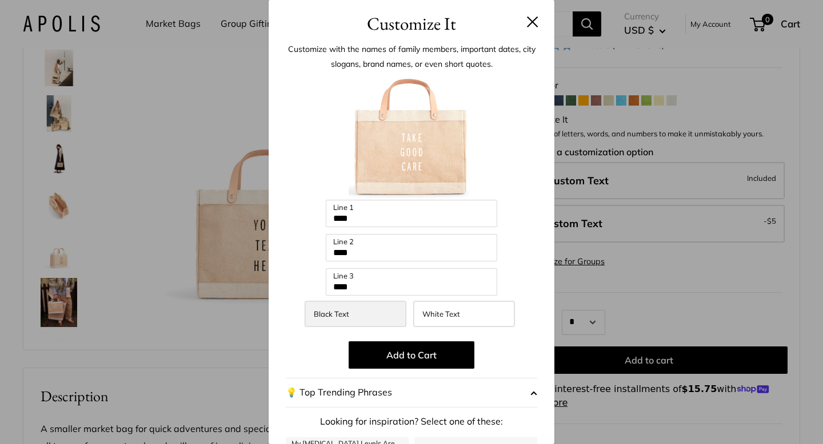
click at [395, 315] on label "Black Text" at bounding box center [356, 314] width 102 height 26
click at [393, 399] on button "💡 Top Trending Phrases" at bounding box center [411, 393] width 251 height 30
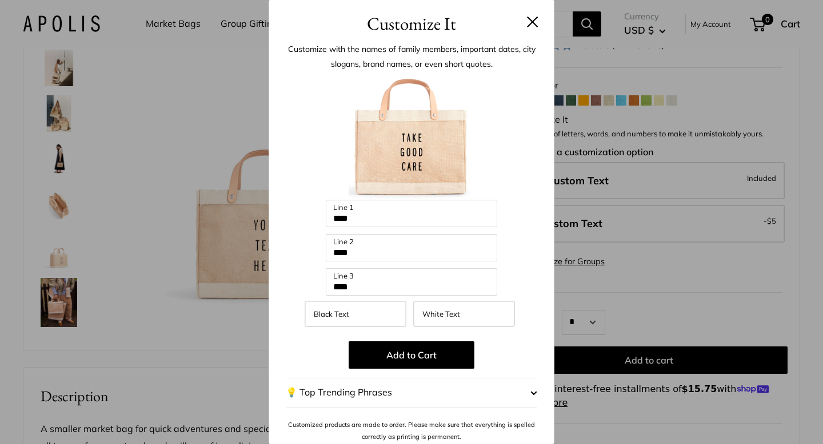
scroll to position [3, 0]
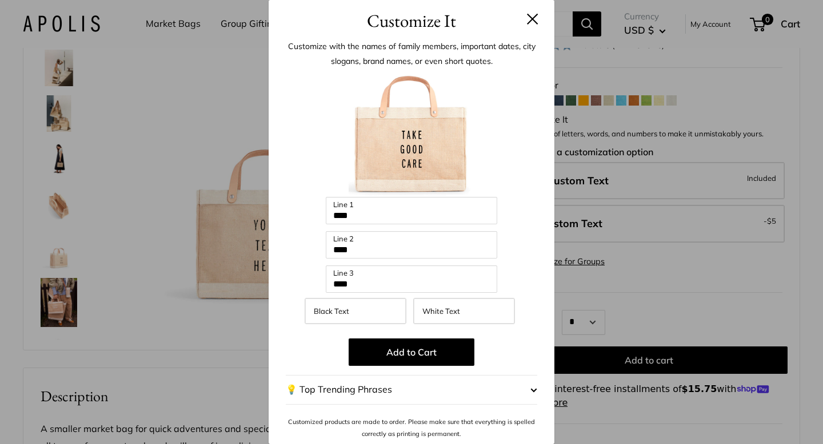
click at [389, 393] on button "💡 Top Trending Phrases" at bounding box center [411, 390] width 251 height 30
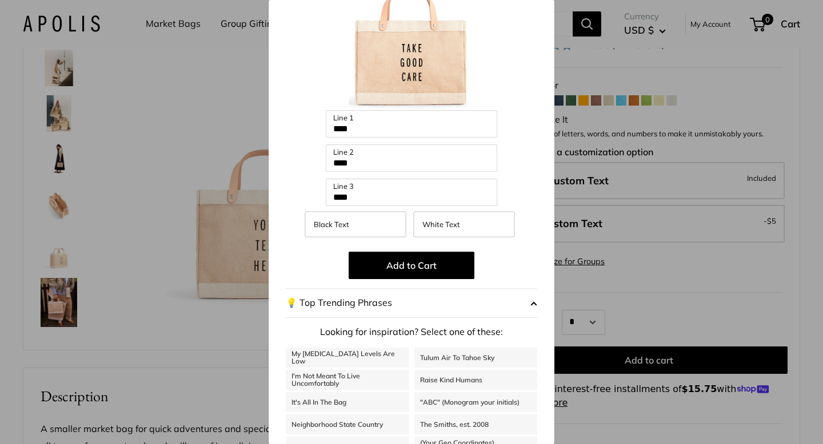
scroll to position [137, 0]
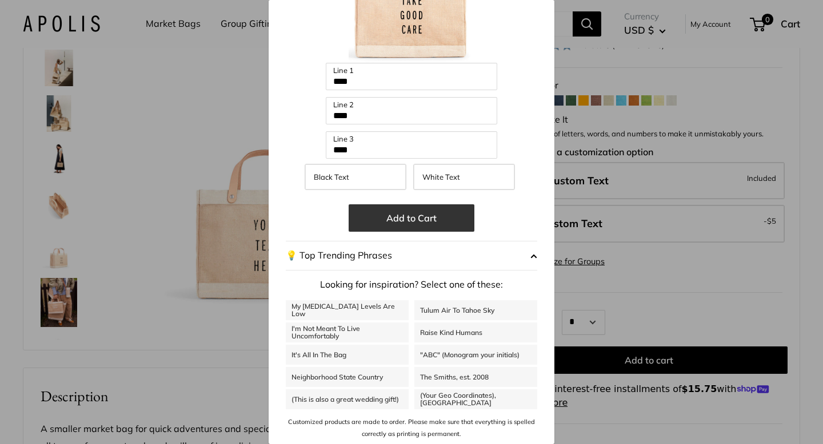
click at [428, 215] on button "Add to Cart" at bounding box center [412, 218] width 126 height 27
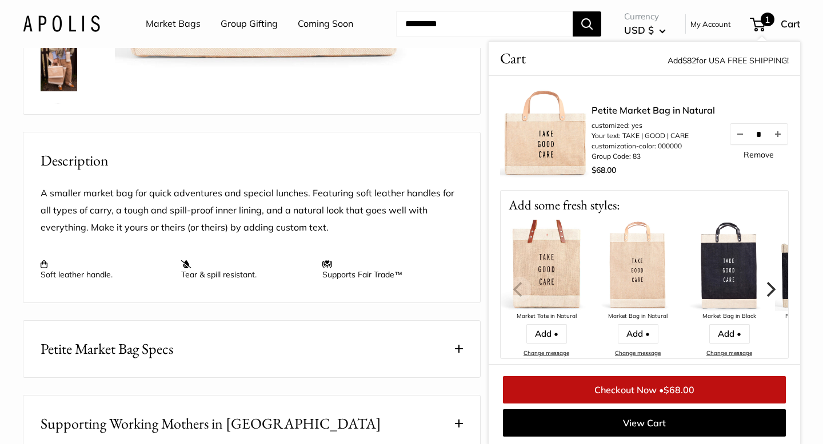
click at [420, 291] on div "A smaller market bag for quick adventures and special lunches. Featuring soft l…" at bounding box center [251, 237] width 456 height 131
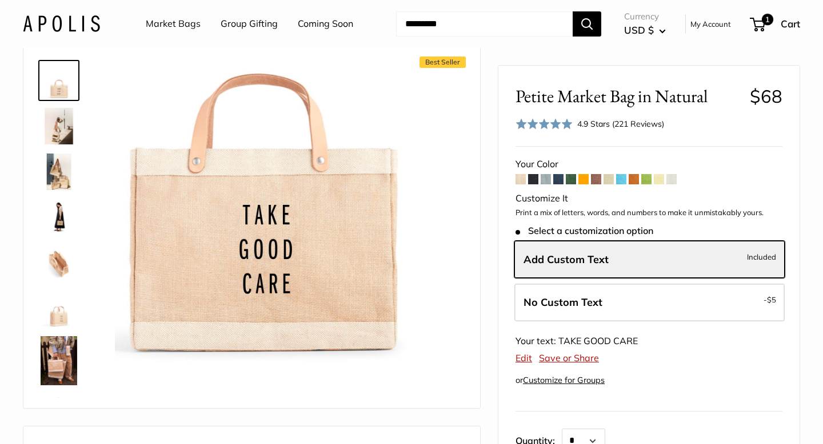
scroll to position [0, 0]
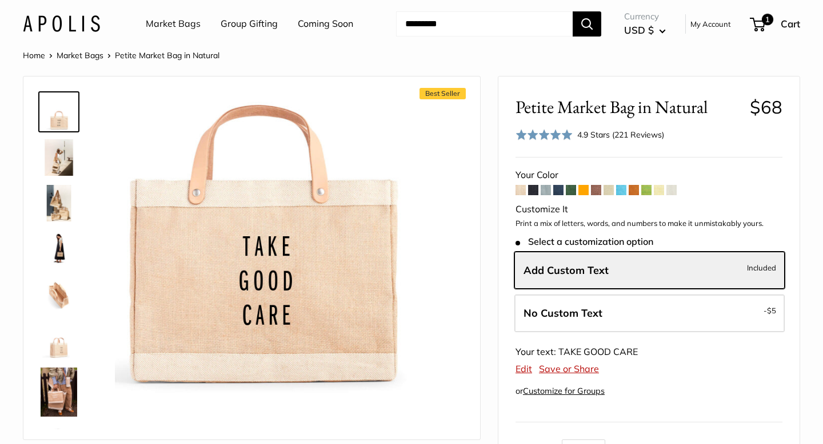
click at [60, 161] on img at bounding box center [59, 157] width 37 height 37
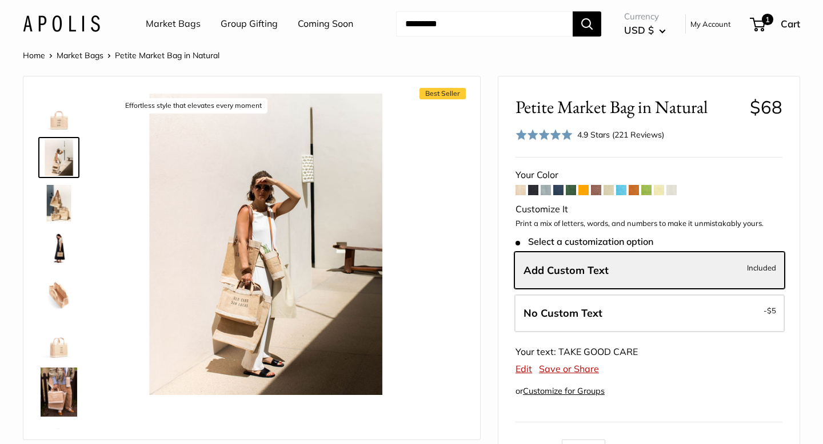
click at [55, 202] on img at bounding box center [59, 203] width 37 height 37
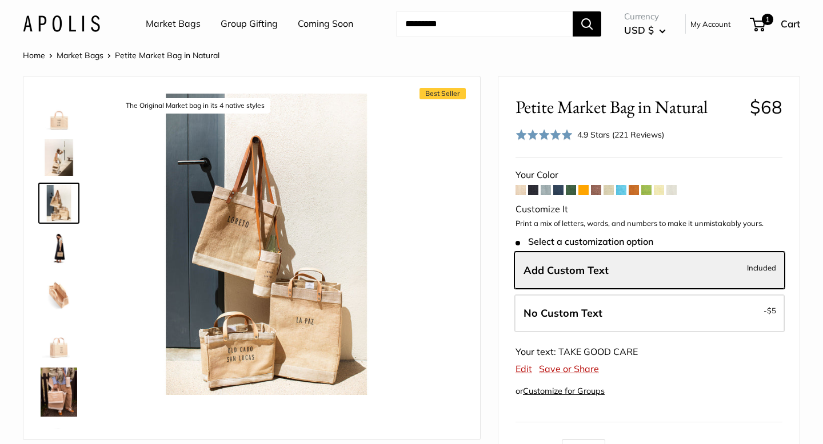
click at [55, 239] on img at bounding box center [59, 249] width 37 height 37
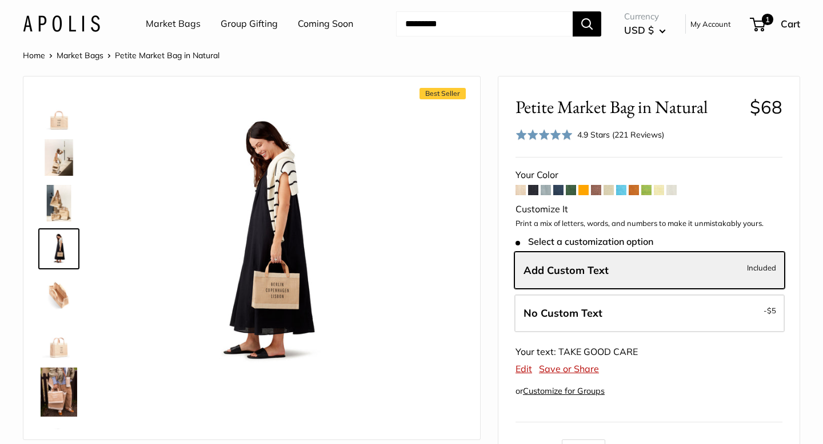
click at [60, 272] on div at bounding box center [63, 258] width 55 height 343
click at [61, 290] on img at bounding box center [59, 295] width 37 height 37
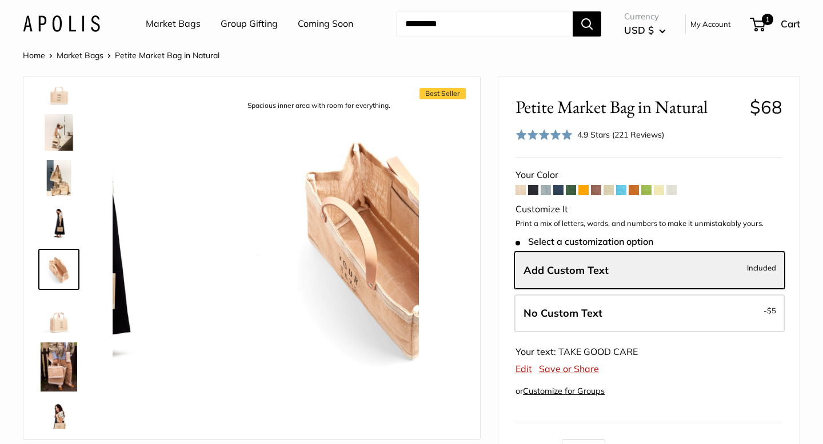
scroll to position [35, 0]
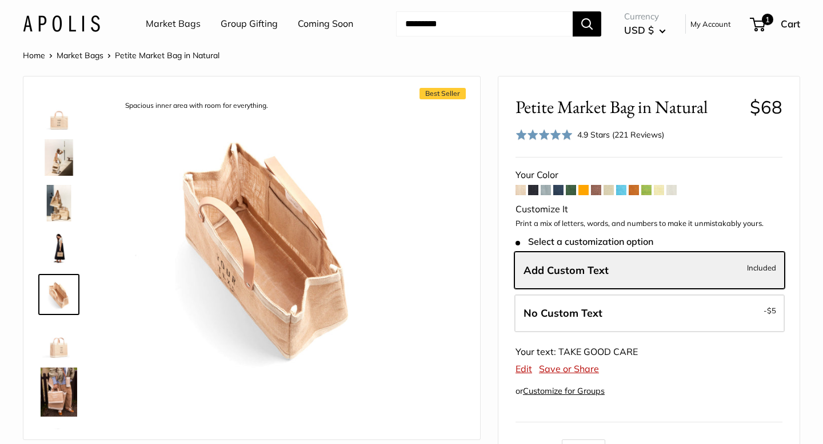
scroll to position [137, 0]
